Goal: Task Accomplishment & Management: Complete application form

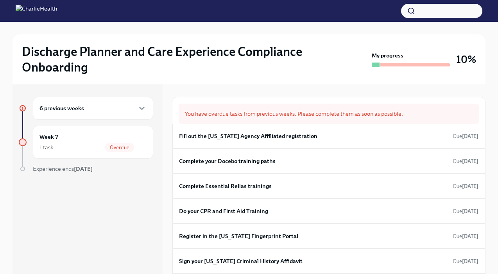
scroll to position [104, 0]
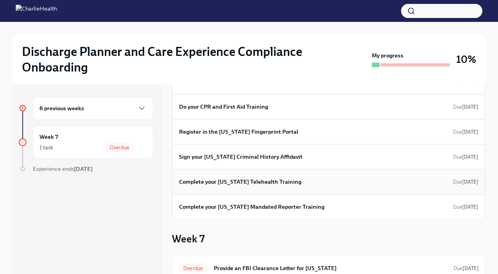
click at [258, 183] on h6 "Complete your [US_STATE] Telehealth Training" at bounding box center [240, 182] width 122 height 9
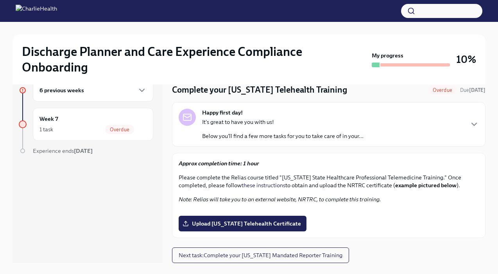
scroll to position [29, 0]
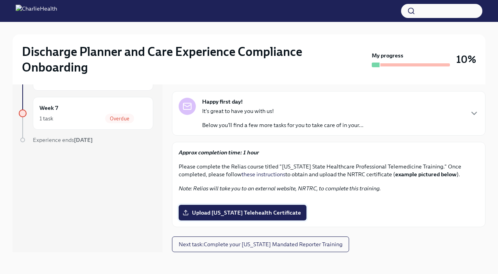
click at [253, 214] on span "Upload Washington Telehealth Certificate" at bounding box center [242, 213] width 117 height 8
click at [0, 0] on input "Upload Washington Telehealth Certificate" at bounding box center [0, 0] width 0 height 0
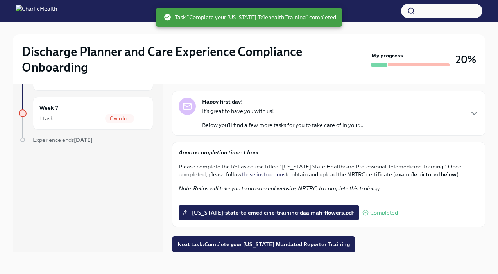
scroll to position [186, 0]
click at [224, 246] on span "Next task : Complete your Pennsylvania Mandated Reporter Training" at bounding box center [264, 244] width 172 height 8
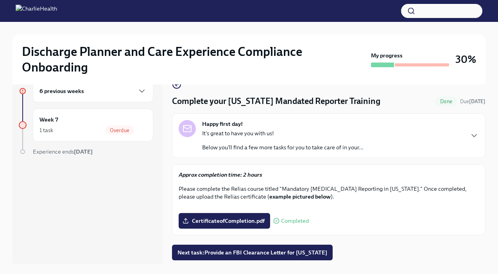
scroll to position [161, 0]
click at [139, 94] on icon "button" at bounding box center [141, 90] width 9 height 9
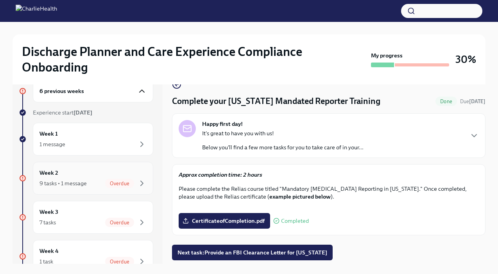
click at [104, 190] on div "Week 2 9 tasks • 1 message Overdue" at bounding box center [93, 178] width 120 height 33
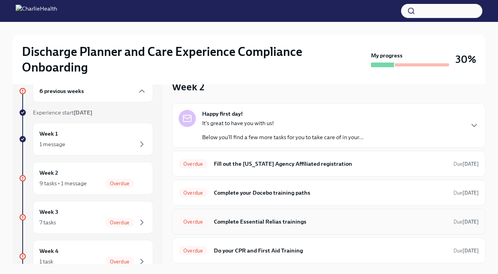
scroll to position [82, 0]
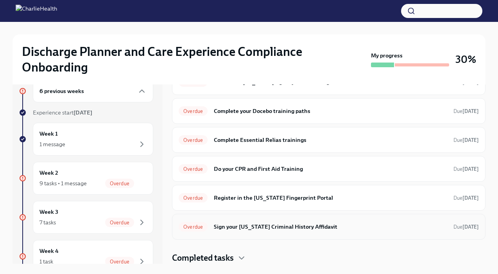
click at [223, 225] on h6 "Sign your [US_STATE] Criminal History Affidavit" at bounding box center [330, 226] width 233 height 9
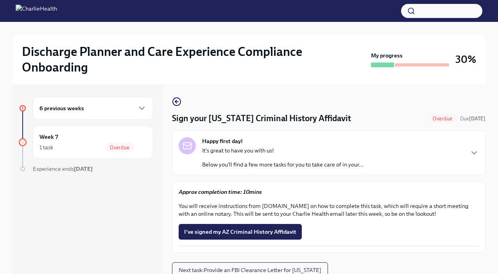
click at [101, 108] on div "6 previous weeks" at bounding box center [92, 108] width 107 height 9
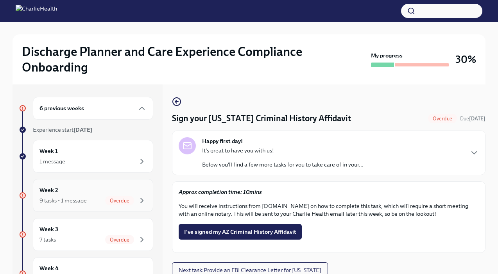
click at [89, 195] on div "Week 2 9 tasks • 1 message Overdue" at bounding box center [92, 196] width 107 height 20
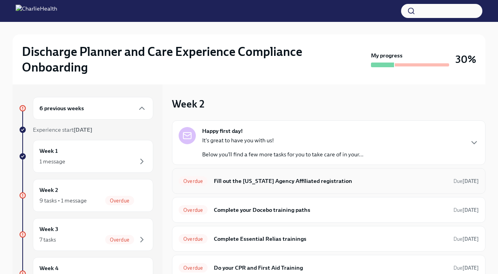
click at [277, 180] on h6 "Fill out the [US_STATE] Agency Affiliated registration" at bounding box center [330, 181] width 233 height 9
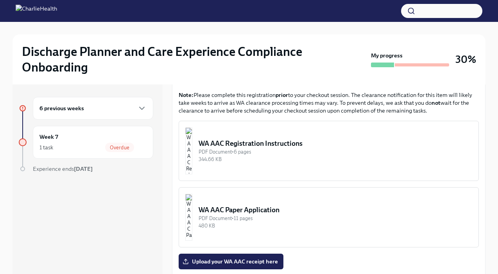
scroll to position [369, 0]
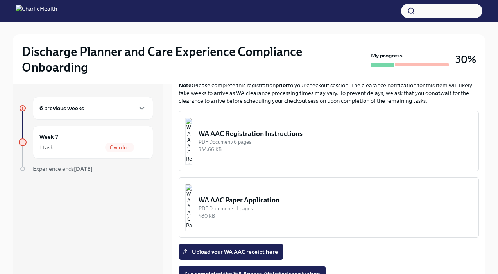
click at [192, 126] on img "button" at bounding box center [188, 141] width 7 height 47
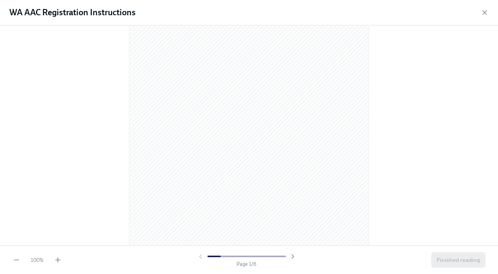
scroll to position [95, 0]
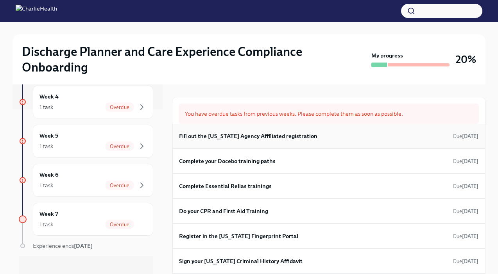
click at [304, 138] on h6 "Fill out the [US_STATE] Agency Affiliated registration" at bounding box center [248, 136] width 138 height 9
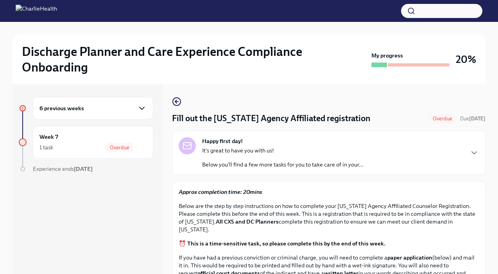
click at [138, 106] on icon "button" at bounding box center [141, 108] width 9 height 9
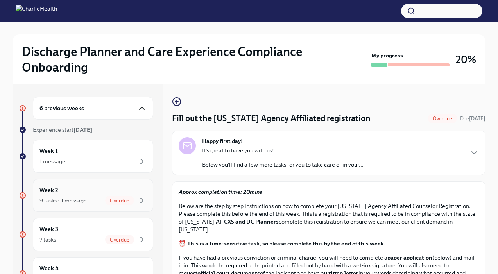
click at [87, 200] on div "9 tasks • 1 message Overdue" at bounding box center [92, 200] width 107 height 9
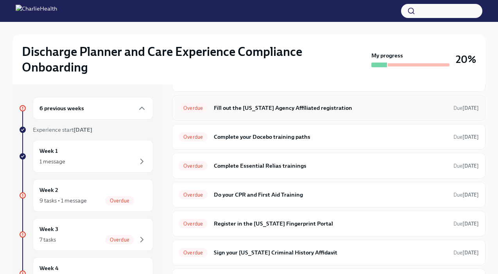
scroll to position [79, 0]
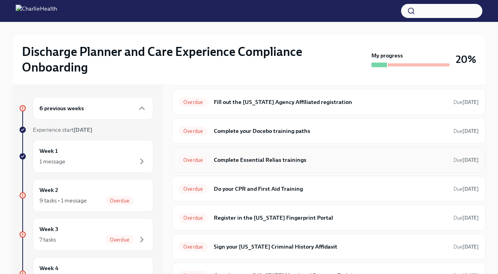
click at [279, 160] on h6 "Complete Essential Relias trainings" at bounding box center [330, 160] width 233 height 9
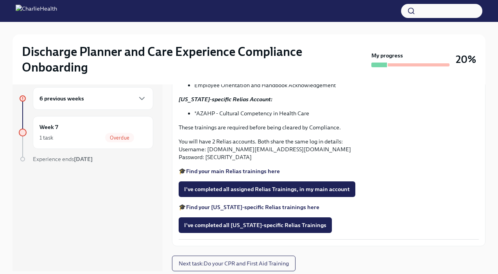
scroll to position [11, 0]
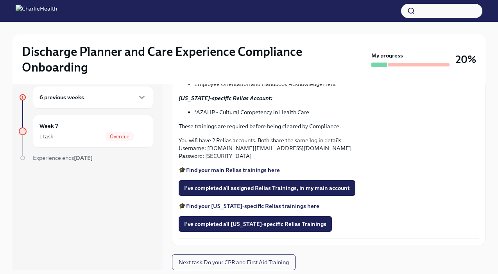
click at [124, 106] on div "6 previous weeks" at bounding box center [93, 97] width 120 height 23
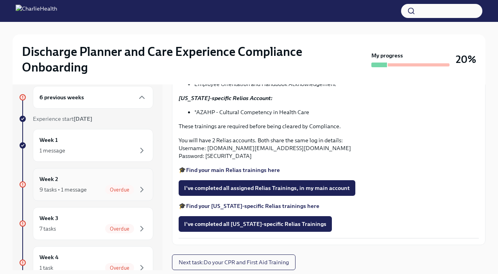
click at [100, 187] on div "9 tasks • 1 message Overdue" at bounding box center [92, 189] width 107 height 9
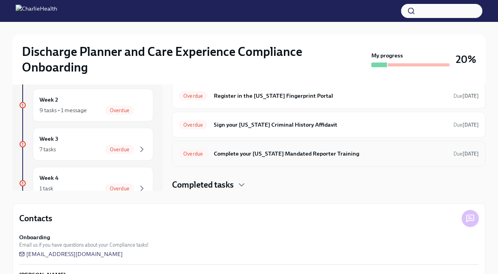
scroll to position [94, 0]
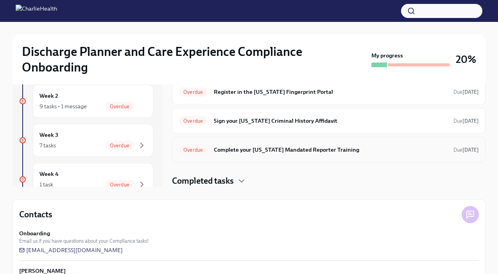
click at [272, 145] on h6 "Complete your [US_STATE] Mandated Reporter Training" at bounding box center [330, 149] width 233 height 9
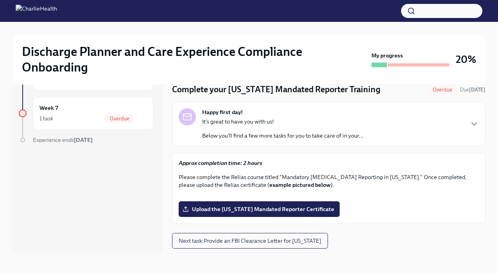
scroll to position [161, 0]
click at [264, 213] on span "Upload the [US_STATE] Mandated Reporter Certificate" at bounding box center [259, 209] width 150 height 8
click at [0, 0] on input "Upload the [US_STATE] Mandated Reporter Certificate" at bounding box center [0, 0] width 0 height 0
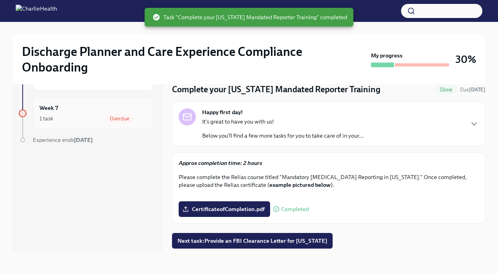
scroll to position [0, 0]
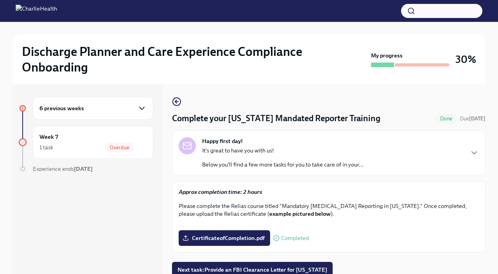
click at [143, 111] on icon "button" at bounding box center [141, 108] width 9 height 9
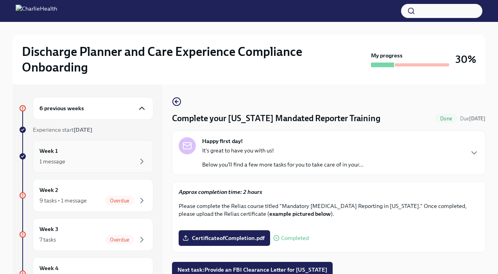
click at [93, 167] on div "Week 1 1 message" at bounding box center [93, 156] width 120 height 33
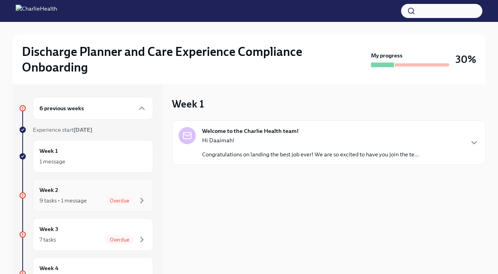
click at [99, 201] on div "9 tasks • 1 message Overdue" at bounding box center [92, 200] width 107 height 9
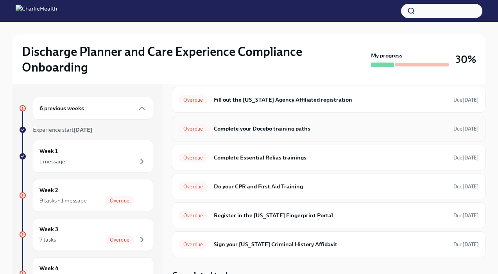
scroll to position [82, 0]
click at [281, 189] on h6 "Do your CPR and First Aid Training" at bounding box center [330, 186] width 233 height 9
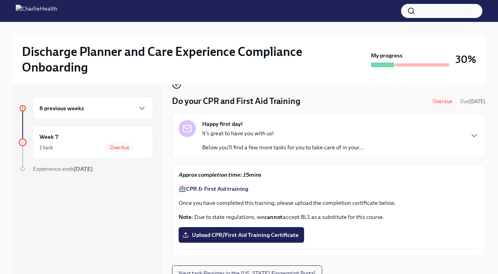
click at [128, 116] on div "6 previous weeks" at bounding box center [93, 108] width 120 height 23
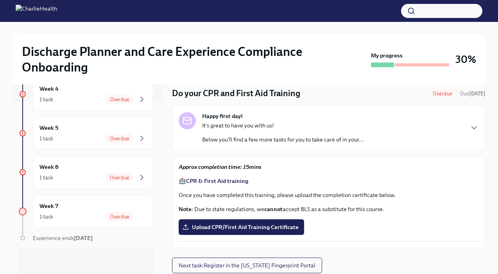
scroll to position [11, 0]
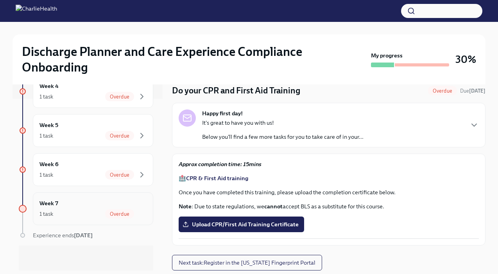
click at [111, 208] on div "Week 7 1 task Overdue" at bounding box center [92, 209] width 107 height 20
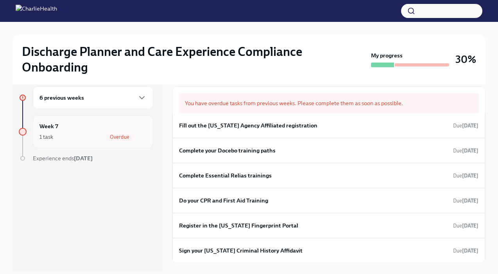
click at [114, 143] on div "Week 7 1 task Overdue" at bounding box center [93, 131] width 120 height 33
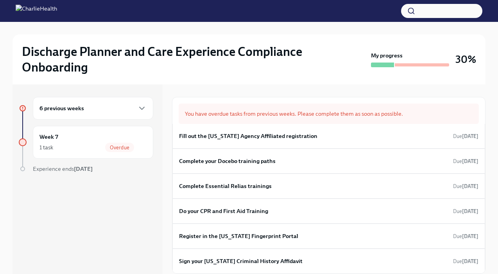
click at [143, 100] on div "6 previous weeks" at bounding box center [93, 108] width 120 height 23
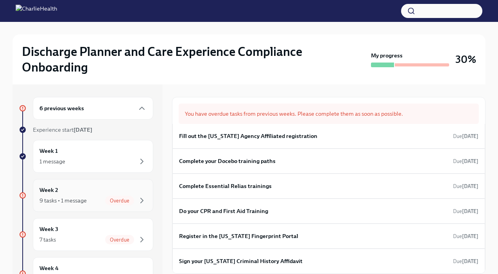
click at [99, 188] on div "Week 2 9 tasks • 1 message Overdue" at bounding box center [92, 196] width 107 height 20
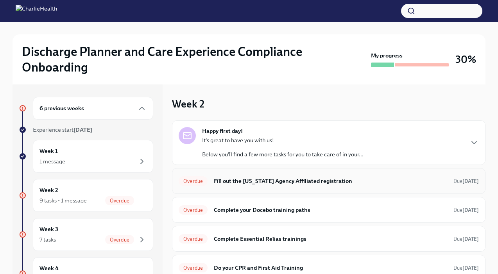
click at [269, 179] on h6 "Fill out the [US_STATE] Agency Affiliated registration" at bounding box center [330, 181] width 233 height 9
